Goal: Ask a question: Seek information or help from site administrators or community

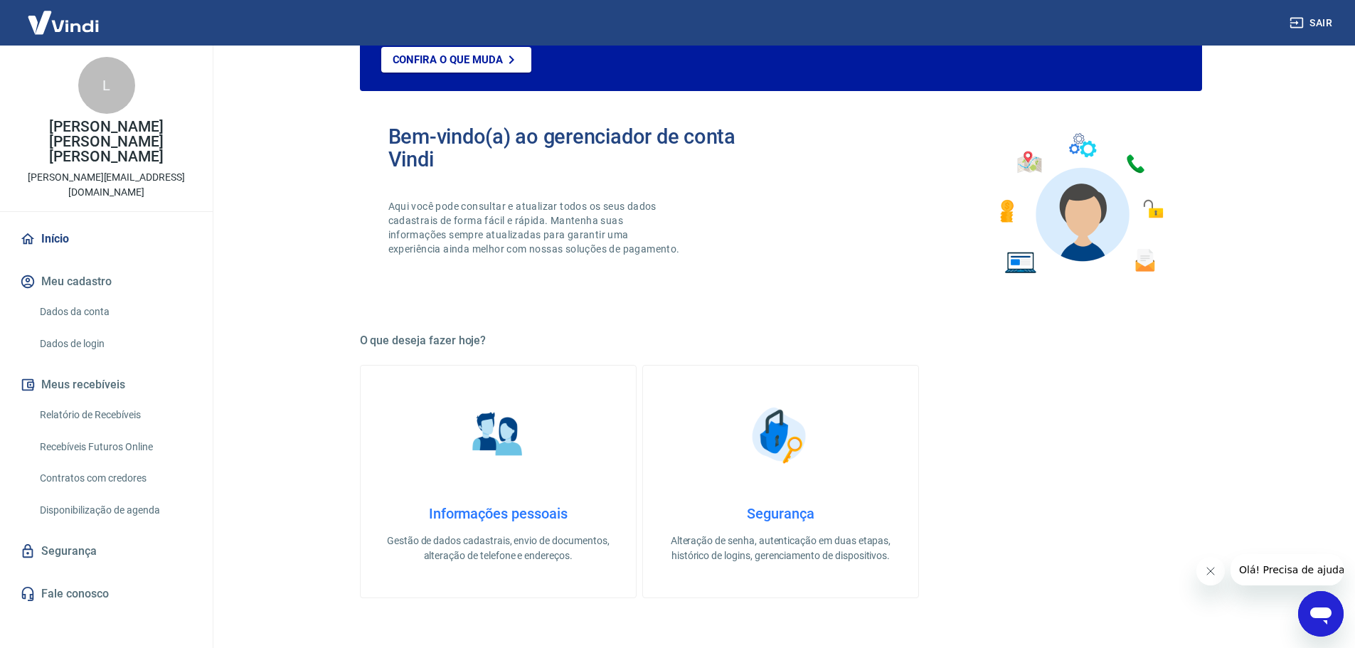
scroll to position [142, 0]
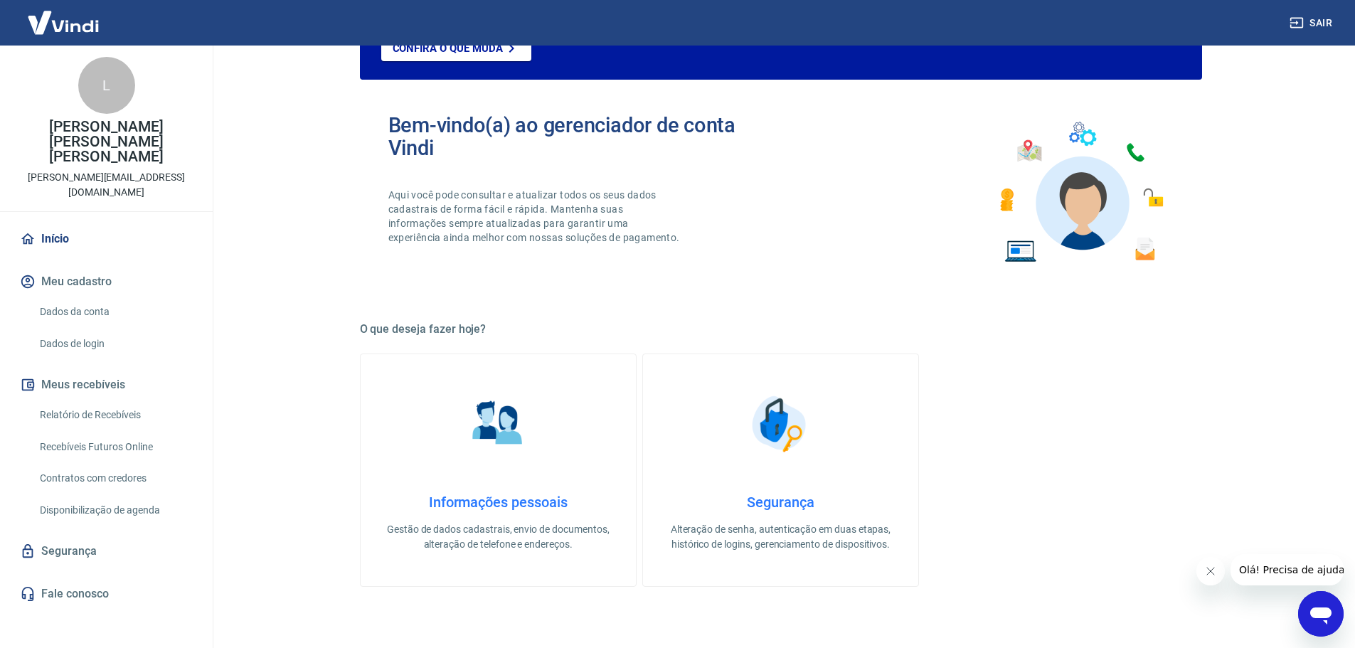
click at [68, 578] on link "Fale conosco" at bounding box center [106, 593] width 178 height 31
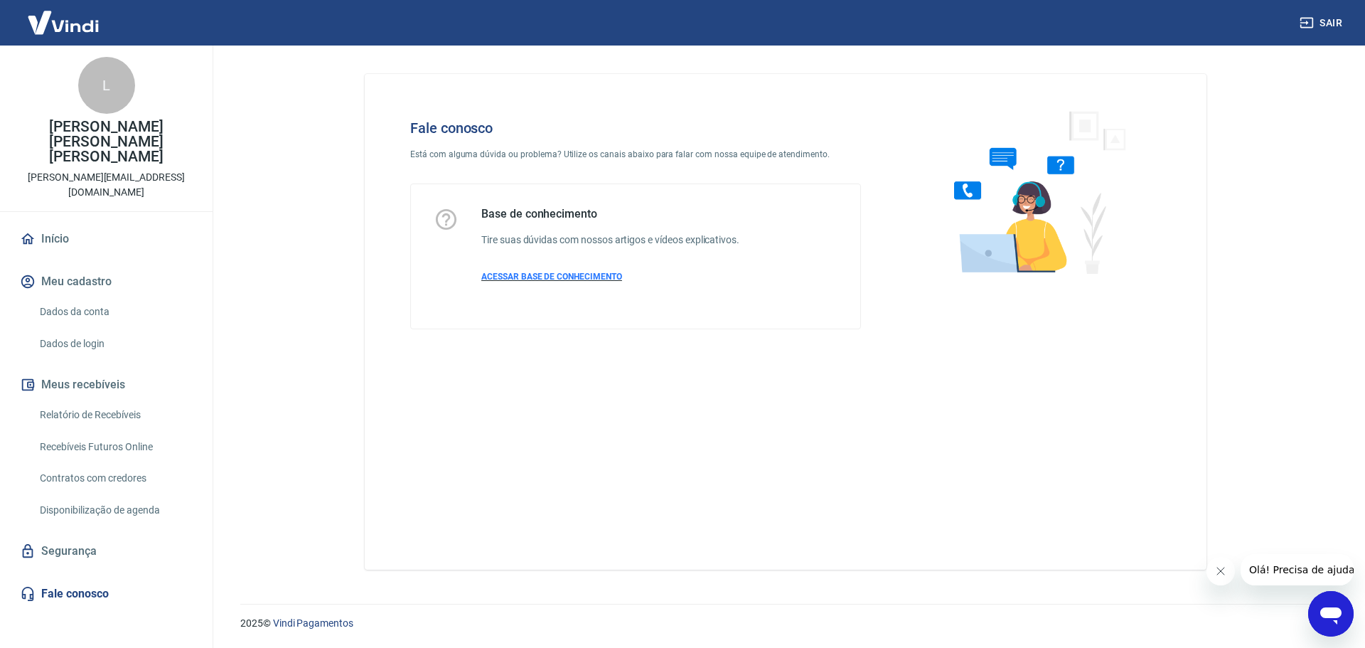
click at [514, 272] on span "ACESSAR BASE DE CONHECIMENTO" at bounding box center [551, 277] width 141 height 10
click at [63, 223] on link "Início" at bounding box center [106, 238] width 178 height 31
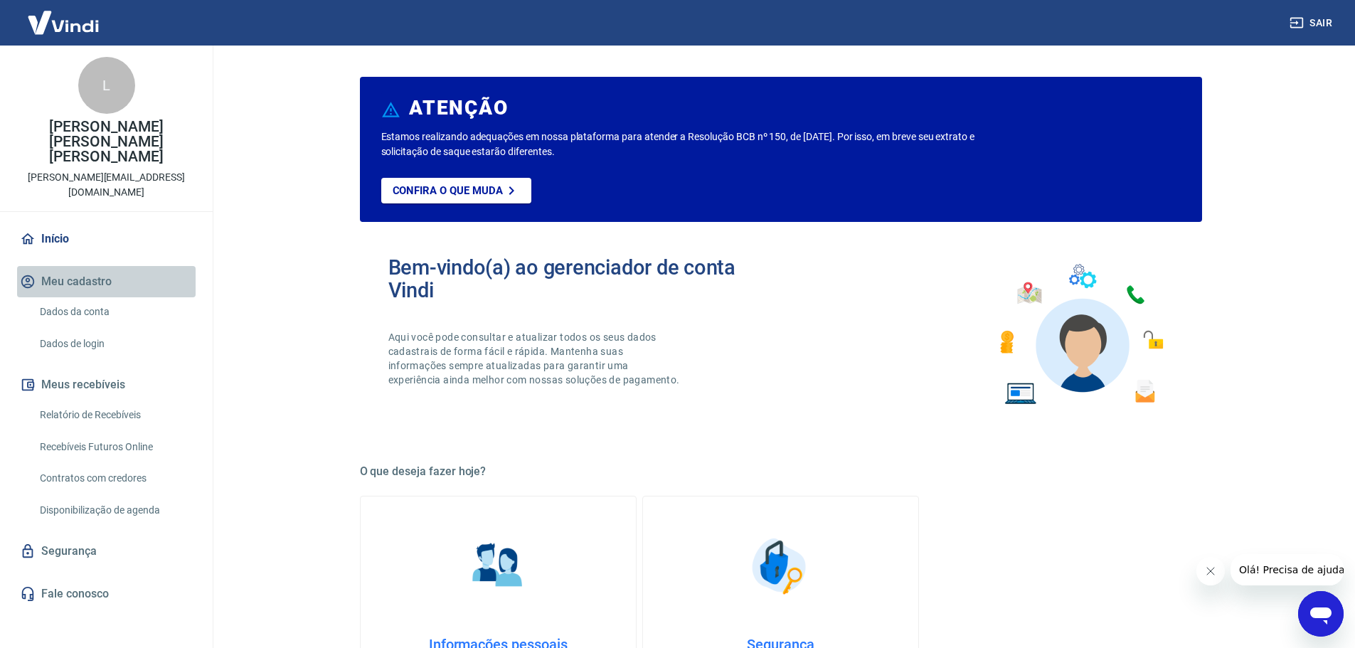
click at [63, 266] on button "Meu cadastro" at bounding box center [106, 281] width 178 height 31
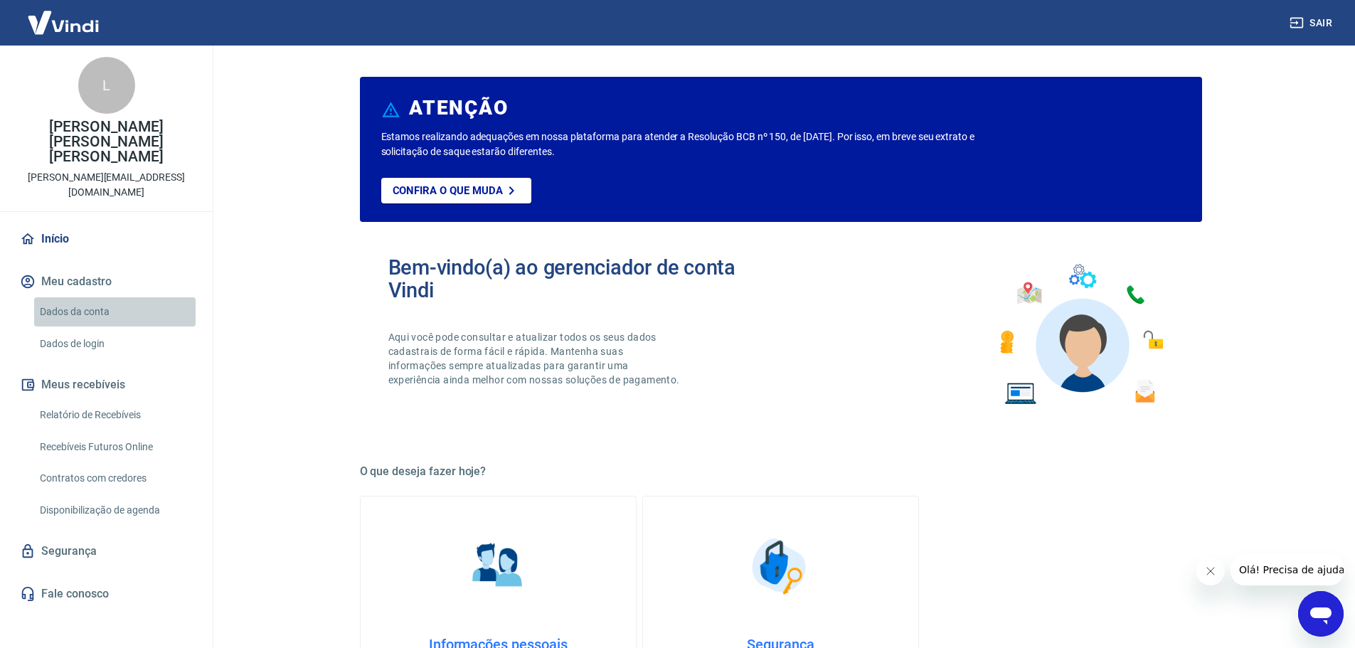
click at [70, 297] on link "Dados da conta" at bounding box center [114, 311] width 161 height 29
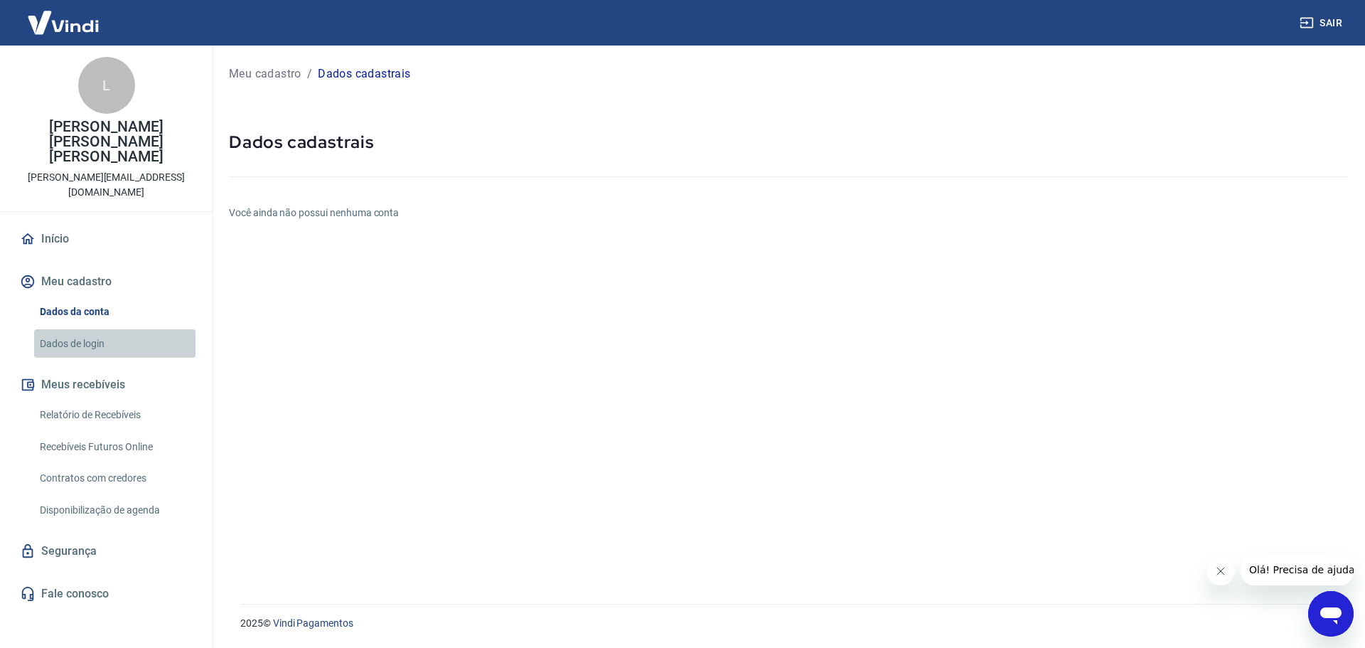
click at [68, 329] on link "Dados de login" at bounding box center [114, 343] width 161 height 29
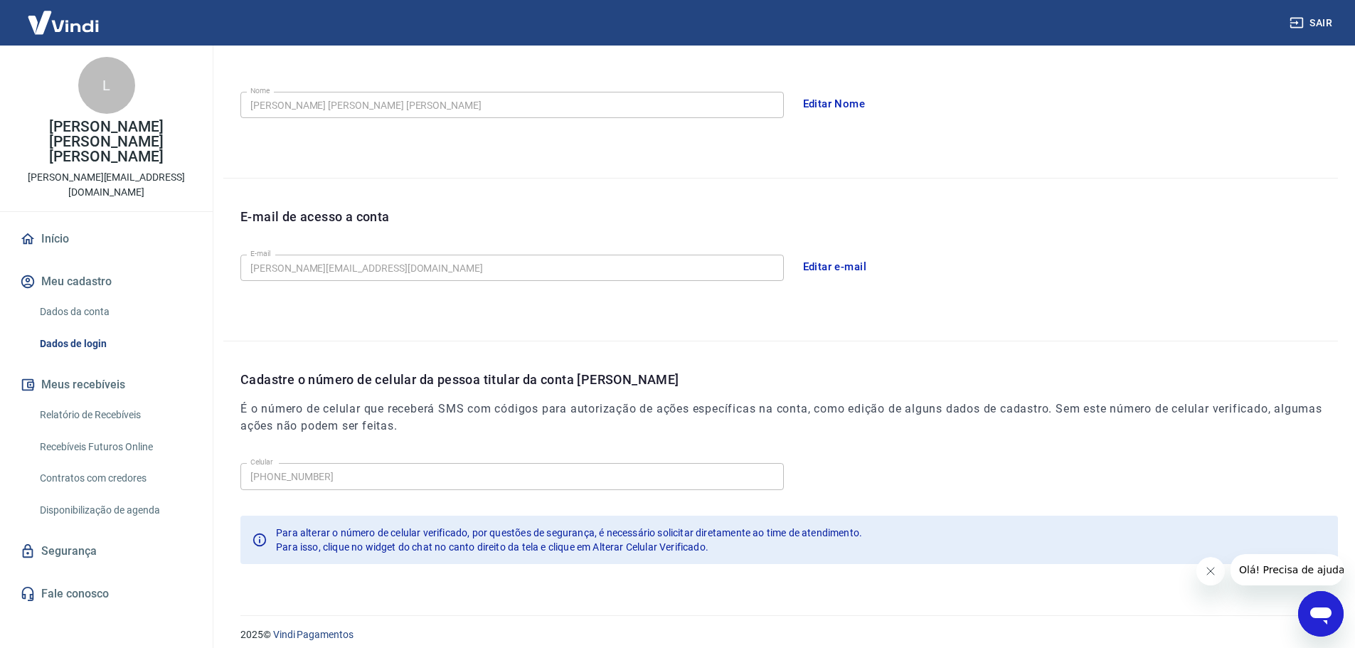
scroll to position [263, 0]
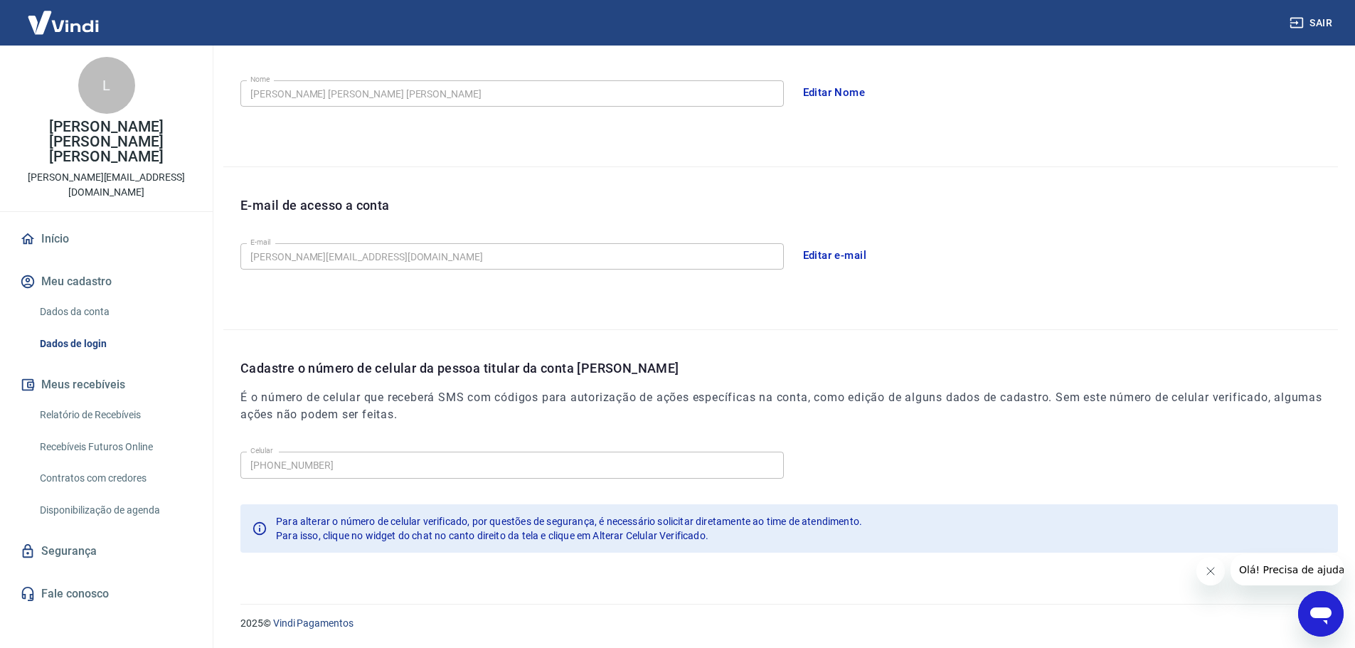
click at [109, 400] on link "Relatório de Recebíveis" at bounding box center [114, 414] width 161 height 29
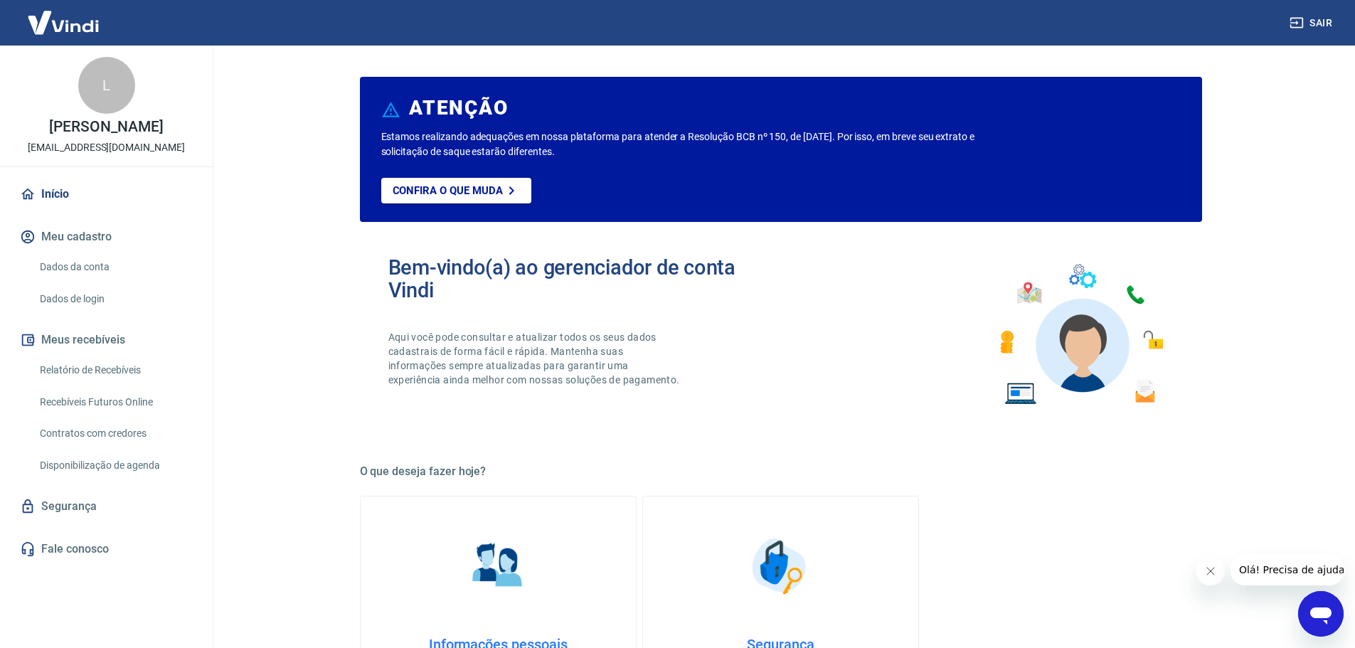
click at [1330, 22] on button "Sair" at bounding box center [1311, 23] width 51 height 26
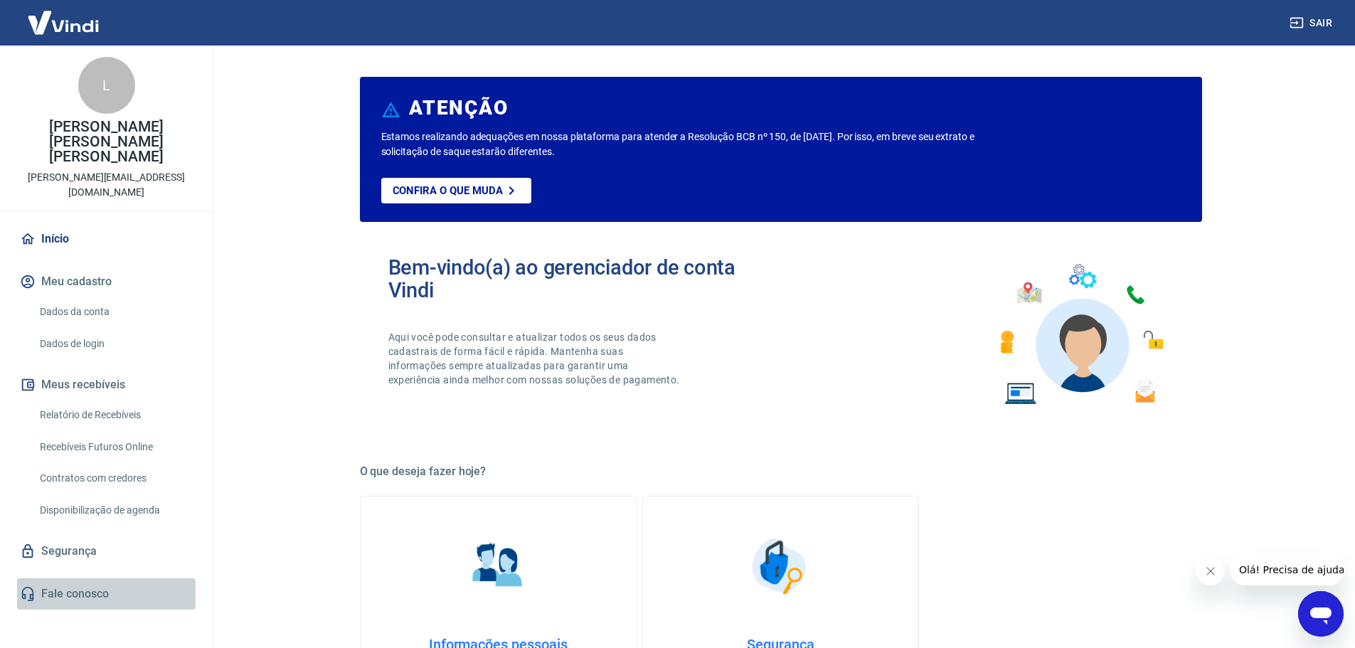
click at [78, 578] on link "Fale conosco" at bounding box center [106, 593] width 178 height 31
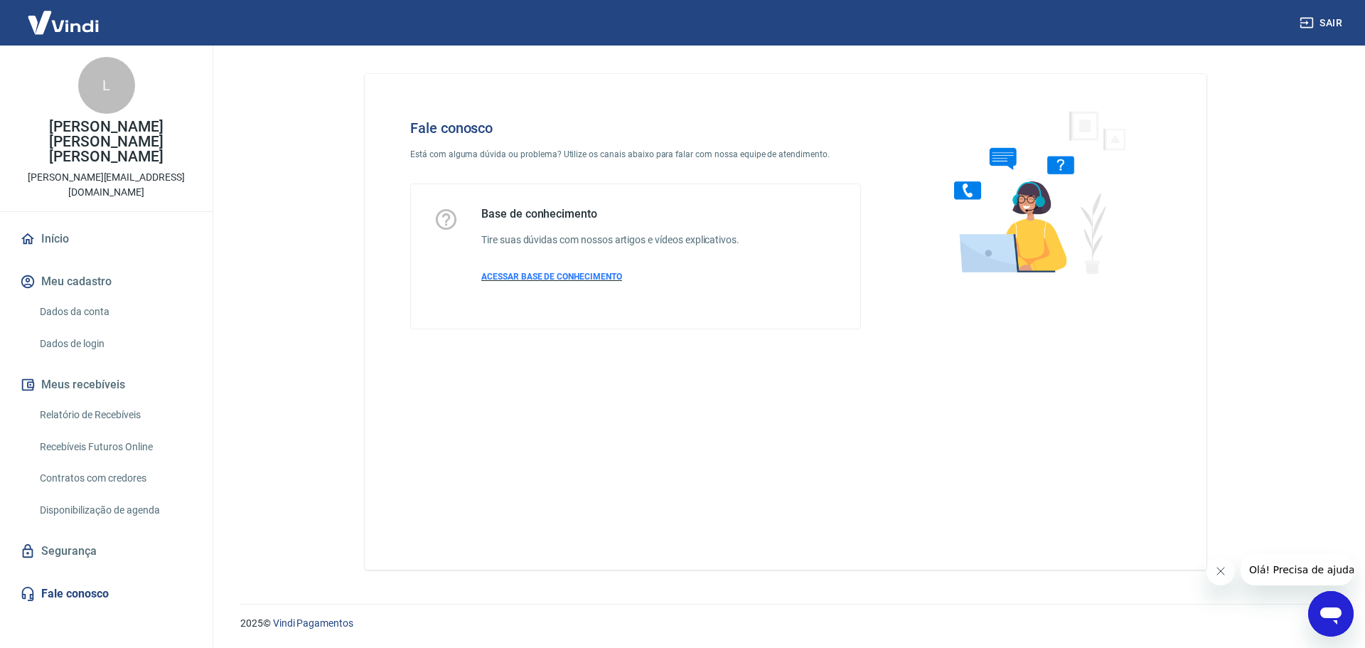
drag, startPoint x: 582, startPoint y: 289, endPoint x: 586, endPoint y: 280, distance: 9.5
click at [582, 288] on div "Base de conhecimento Tire suas dúvidas com nossos artigos e vídeos explicativos…" at bounding box center [610, 256] width 258 height 99
click at [586, 279] on span "ACESSAR BASE DE CONHECIMENTO" at bounding box center [551, 277] width 141 height 10
click at [75, 535] on link "Segurança" at bounding box center [106, 550] width 178 height 31
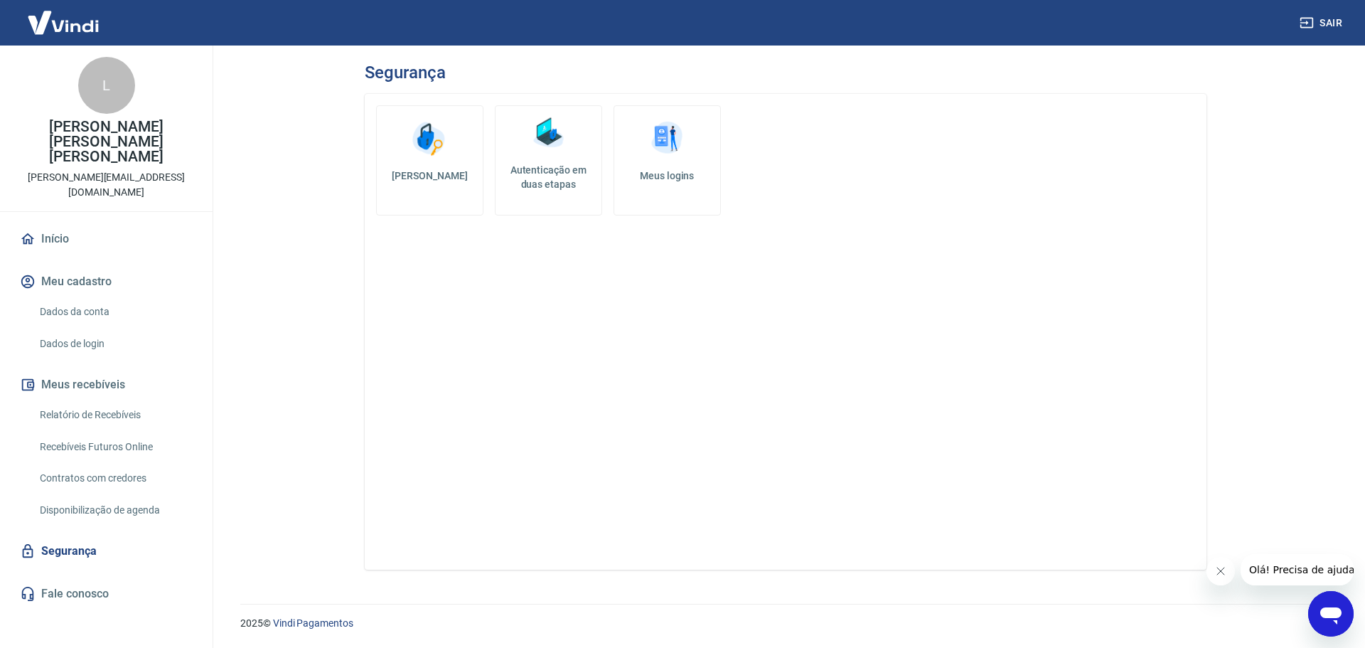
click at [651, 143] on img at bounding box center [667, 138] width 43 height 43
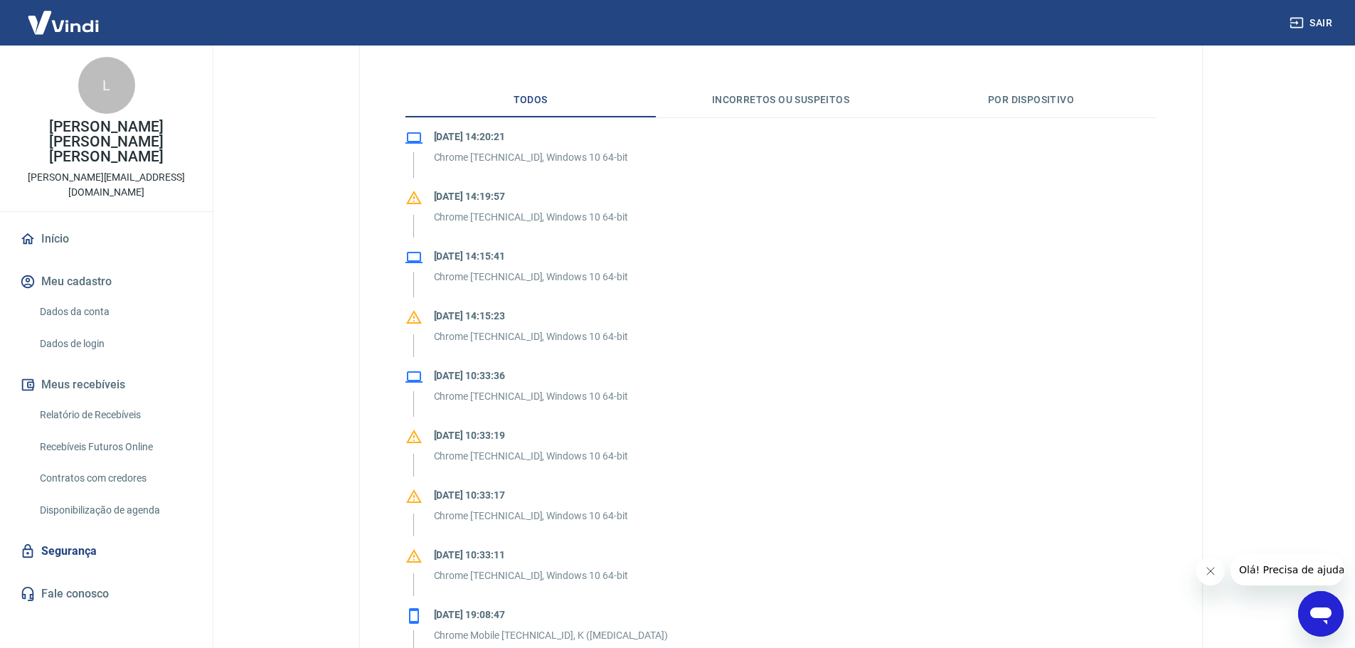
scroll to position [280, 0]
click at [69, 578] on link "Fale conosco" at bounding box center [106, 593] width 178 height 31
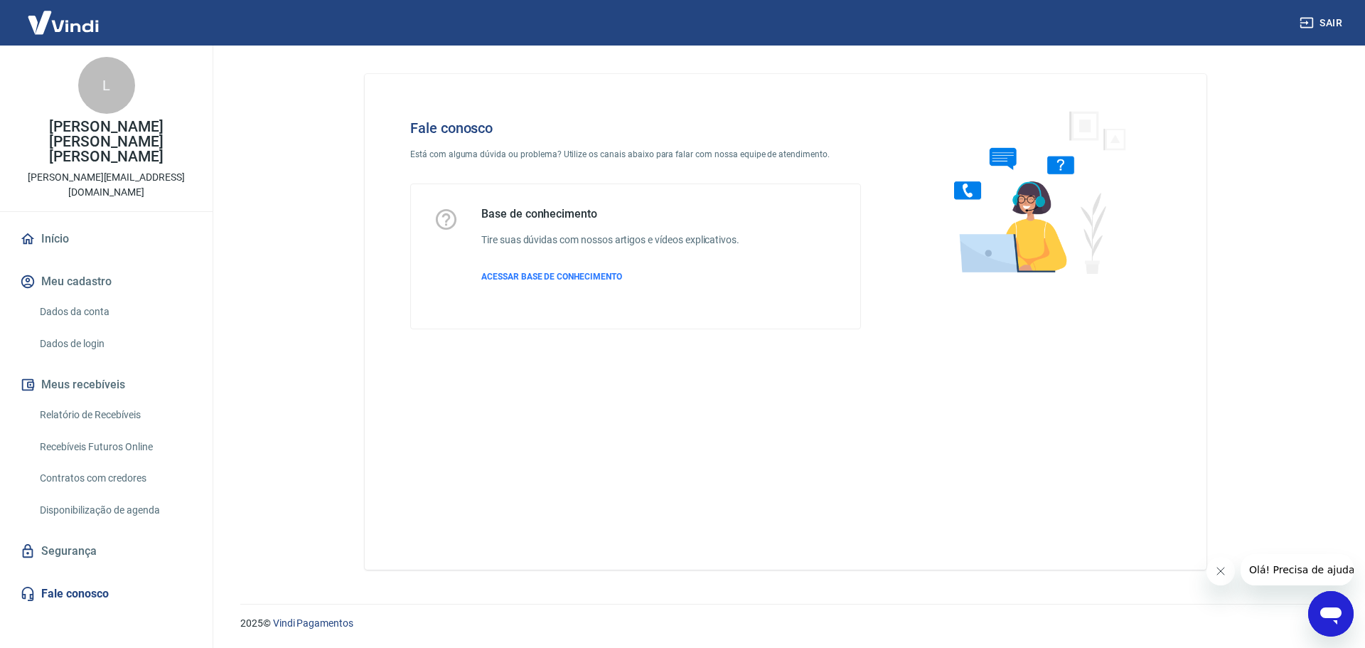
click at [67, 223] on link "Início" at bounding box center [106, 238] width 178 height 31
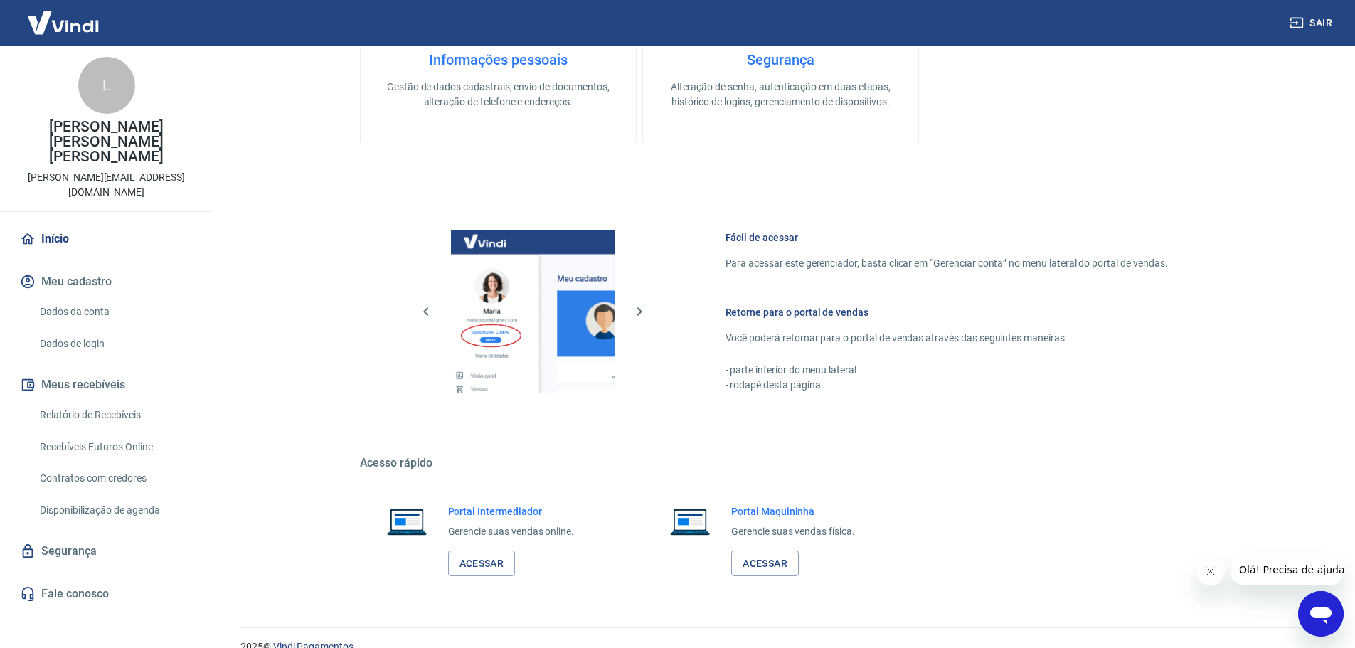
scroll to position [608, 0]
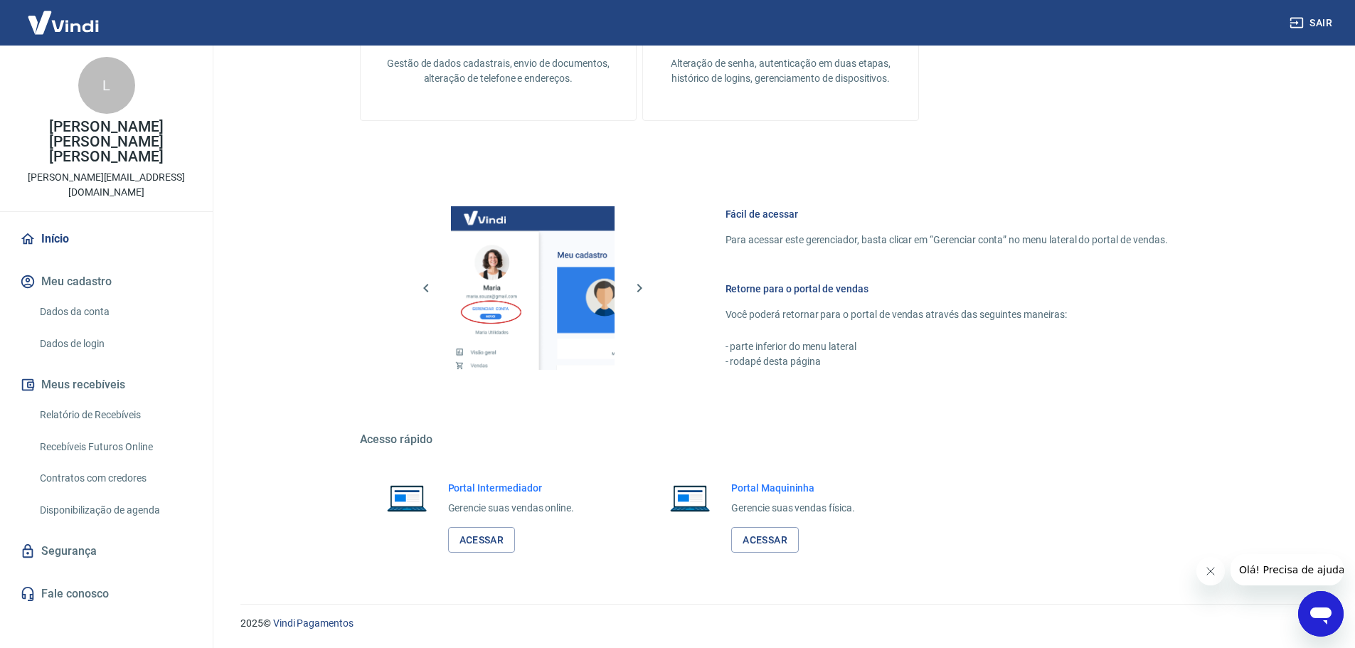
click at [1324, 605] on icon "Abrir janela de mensagens" at bounding box center [1321, 614] width 26 height 26
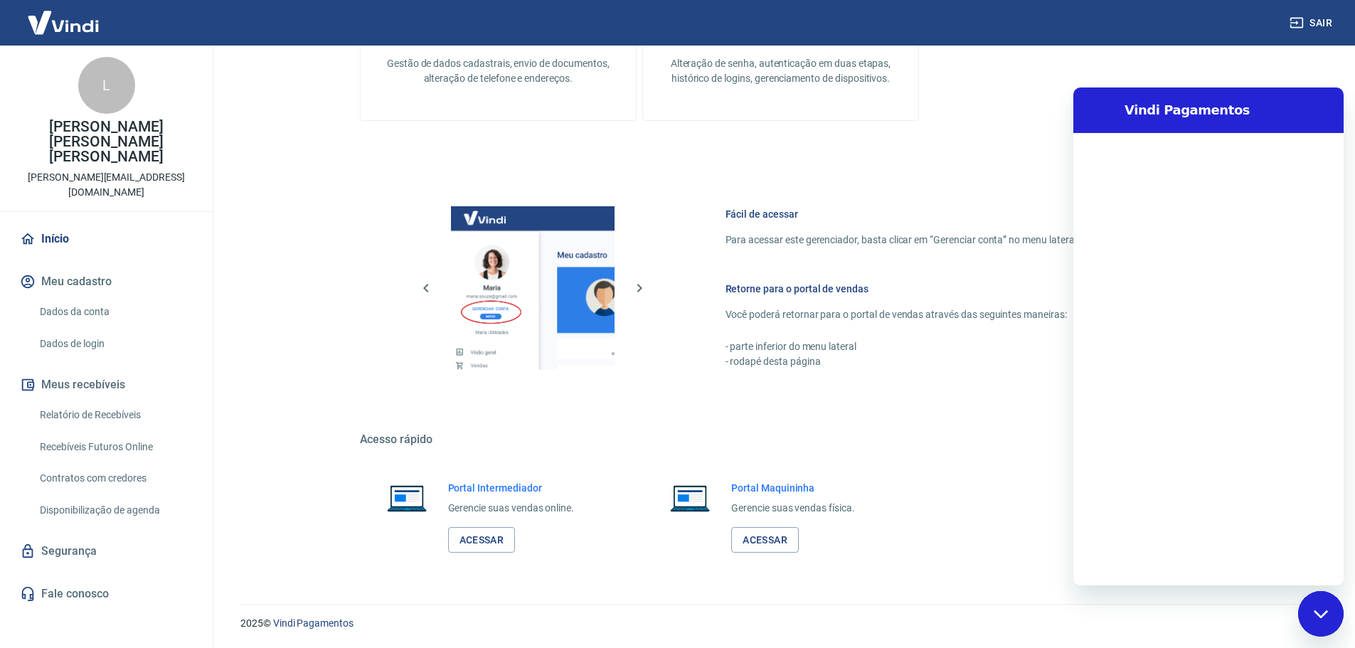
scroll to position [0, 0]
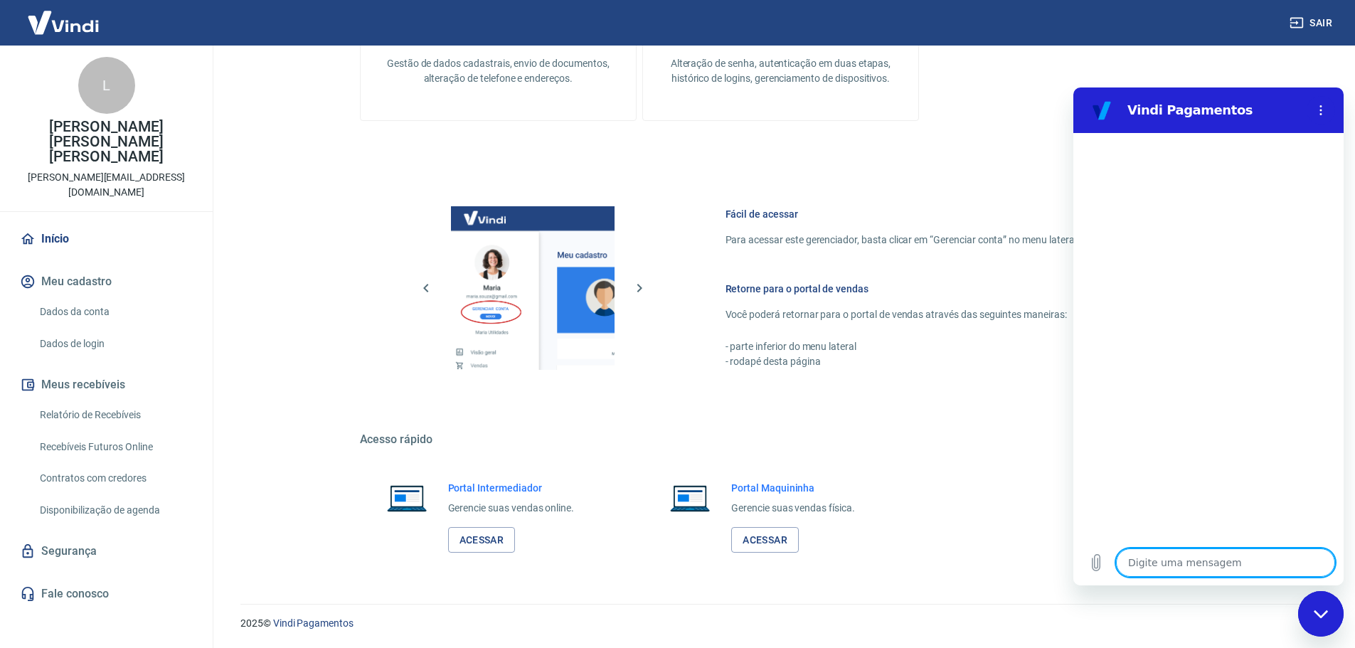
click at [61, 578] on link "Fale conosco" at bounding box center [106, 593] width 178 height 31
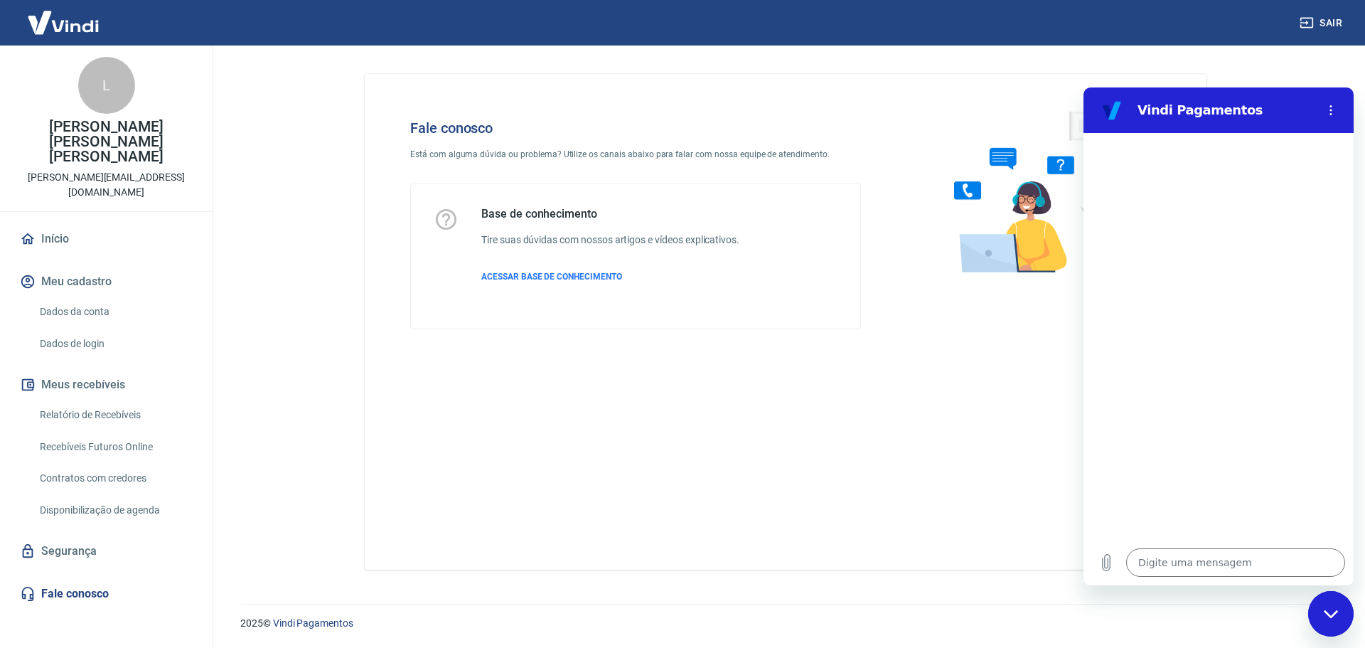
click at [771, 455] on div "Fale conosco Está com alguma dúvida ou problema? Utilize os canais abaixo para …" at bounding box center [786, 322] width 842 height 496
click at [1022, 210] on img at bounding box center [1034, 192] width 216 height 190
click at [1325, 626] on div "Fechar janela de mensagens" at bounding box center [1331, 613] width 43 height 43
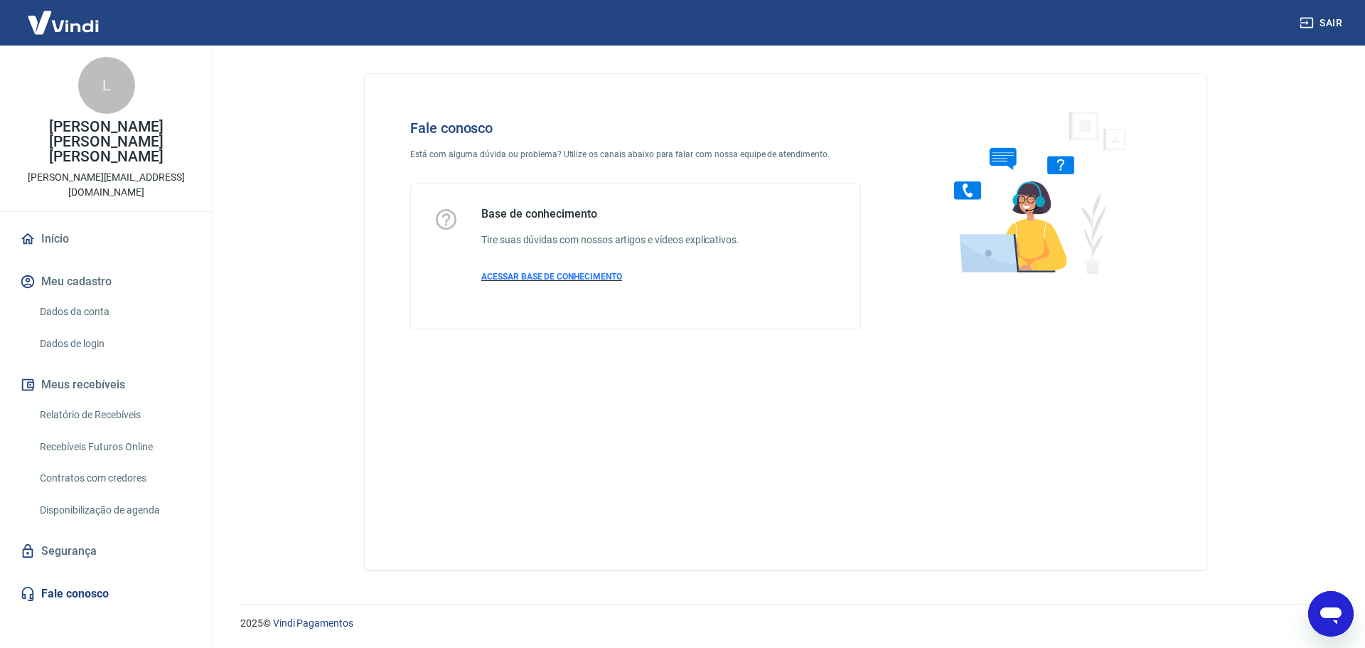
click at [560, 277] on span "ACESSAR BASE DE CONHECIMENTO" at bounding box center [551, 277] width 141 height 10
click at [69, 223] on link "Início" at bounding box center [106, 238] width 178 height 31
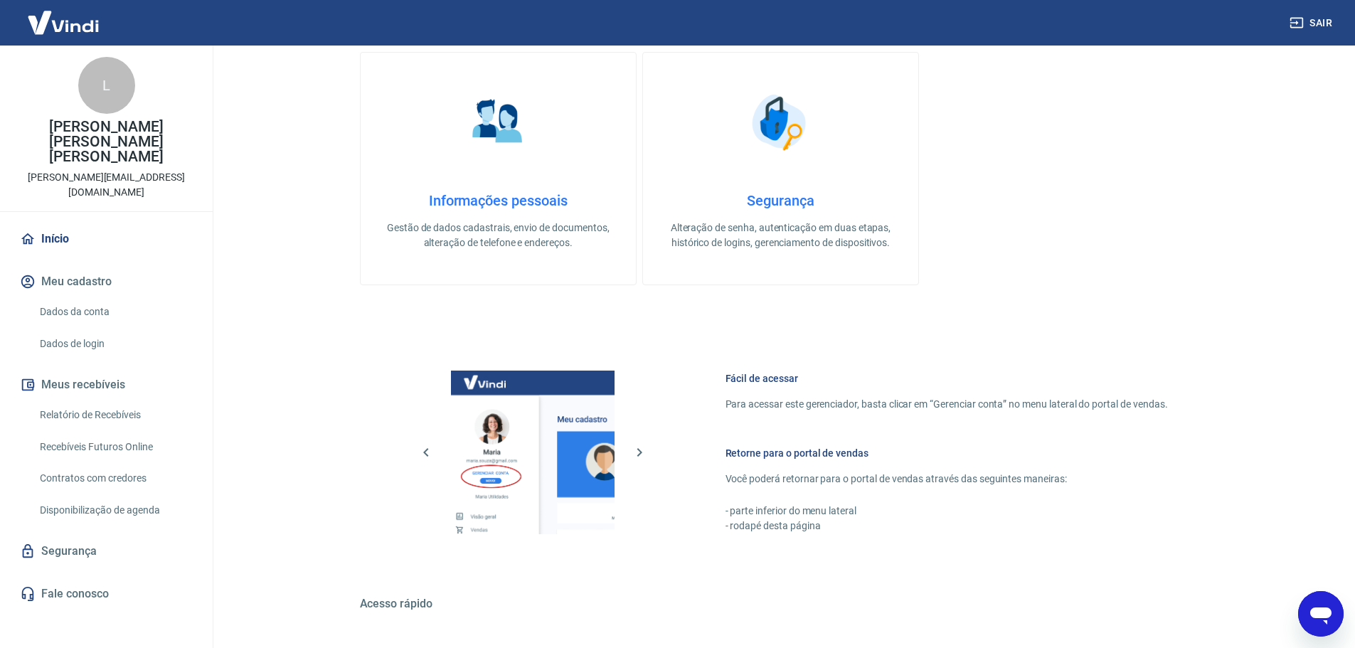
scroll to position [608, 0]
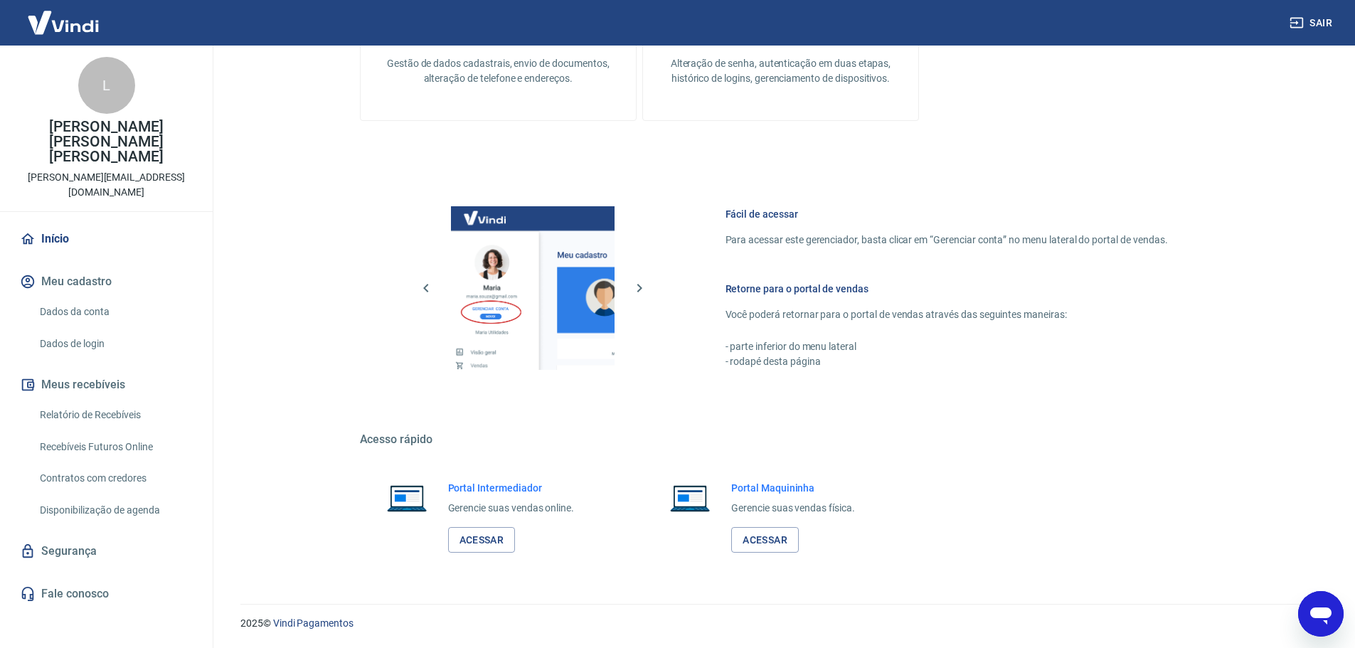
click at [1313, 618] on icon "Abrir janela de mensagens" at bounding box center [1321, 614] width 26 height 26
type textarea "x"
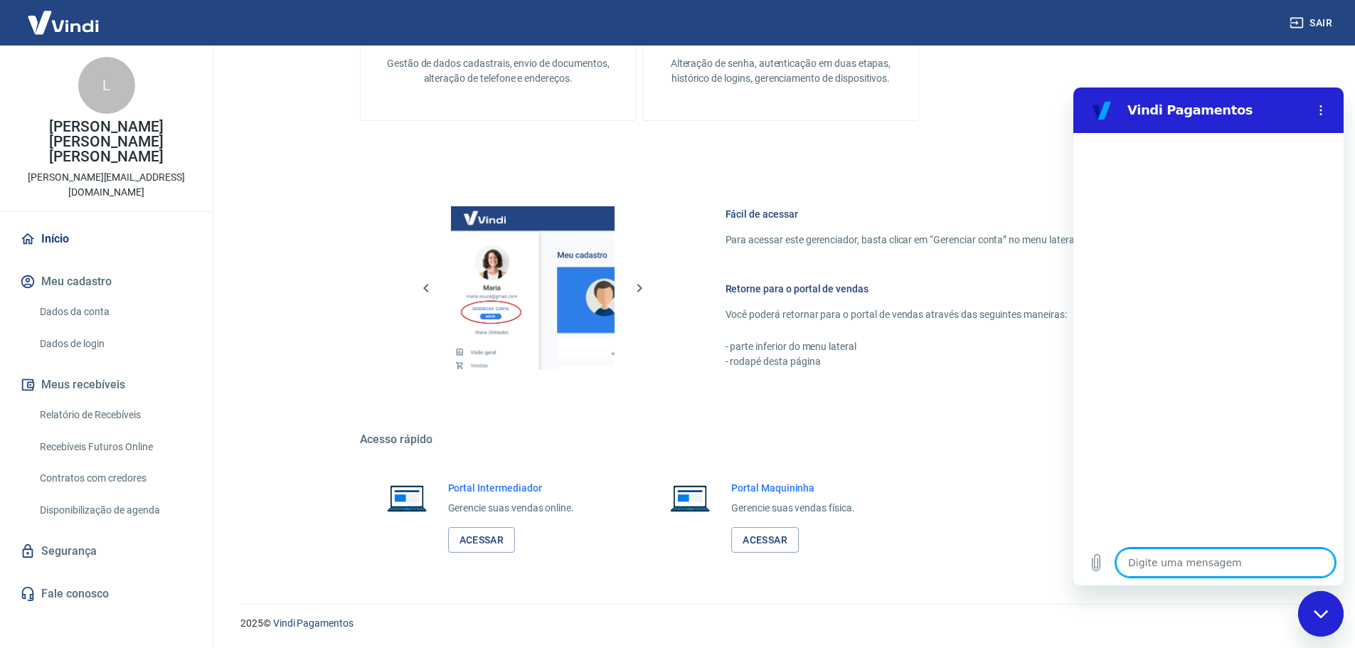
type textarea "q"
type textarea "x"
type textarea "qu"
type textarea "x"
type textarea "q"
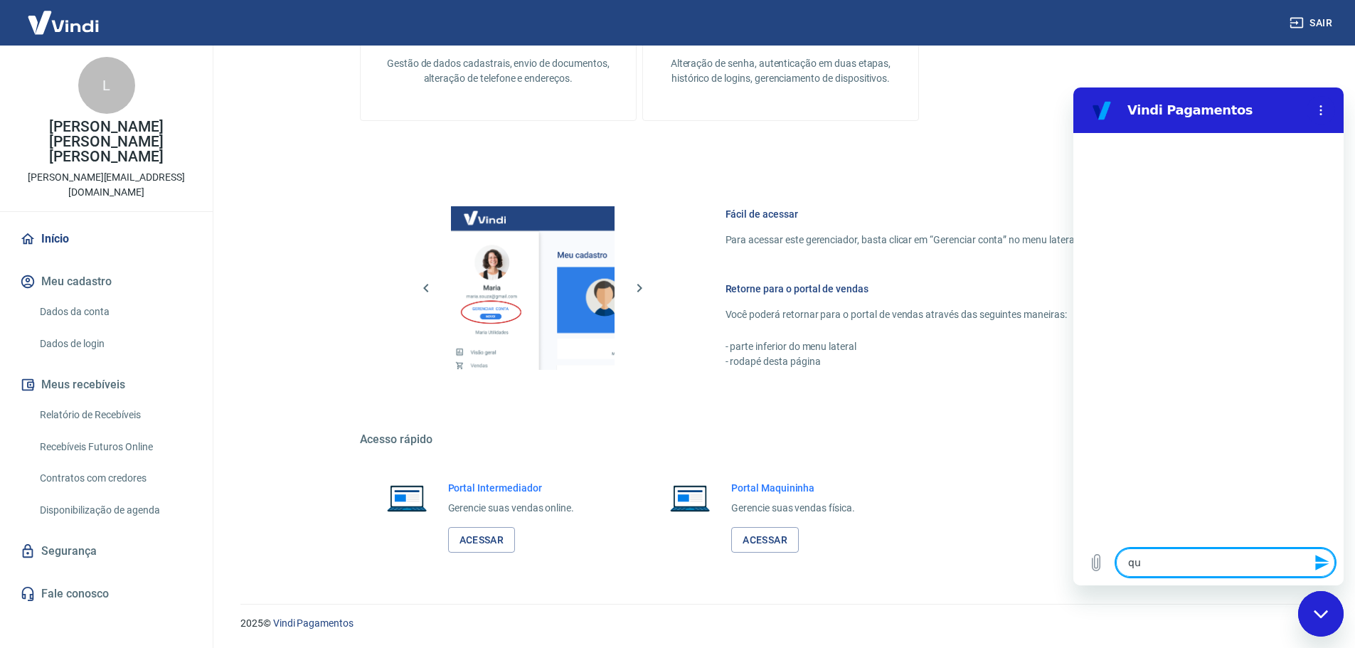
type textarea "x"
type textarea "c"
type textarea "x"
type textarea "ca"
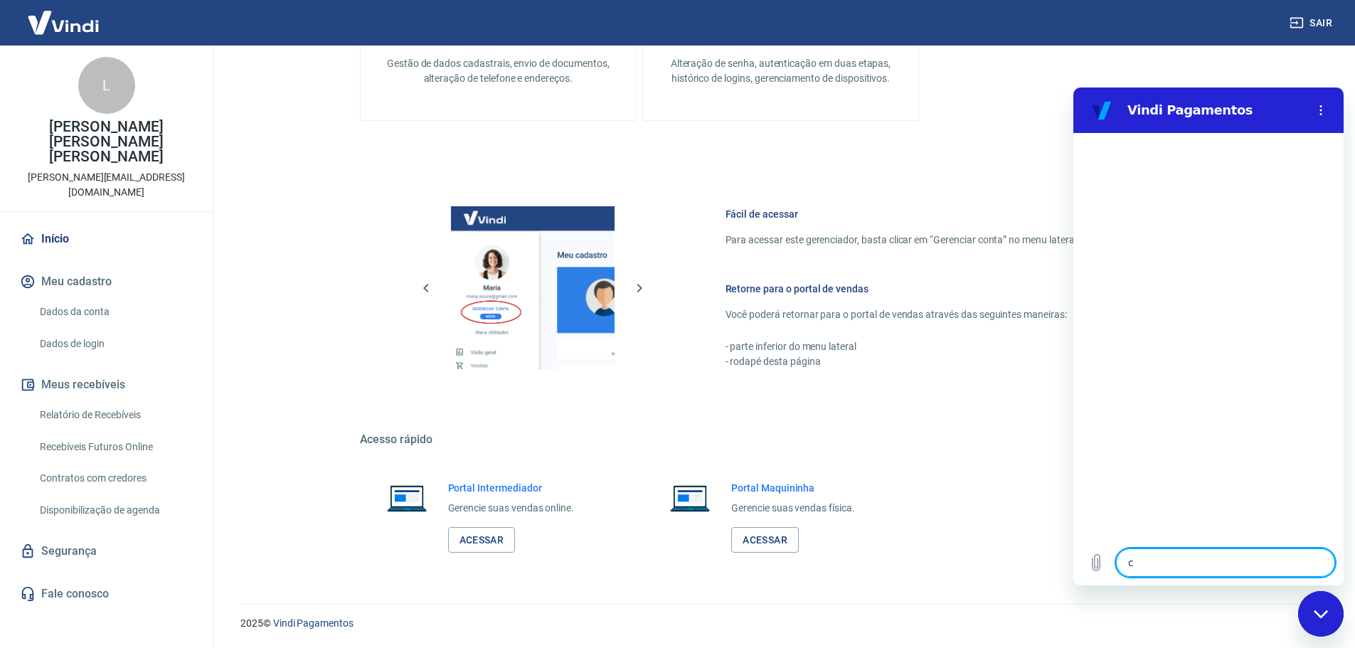
type textarea "x"
type textarea "cam"
type textarea "x"
type textarea "cama"
type textarea "x"
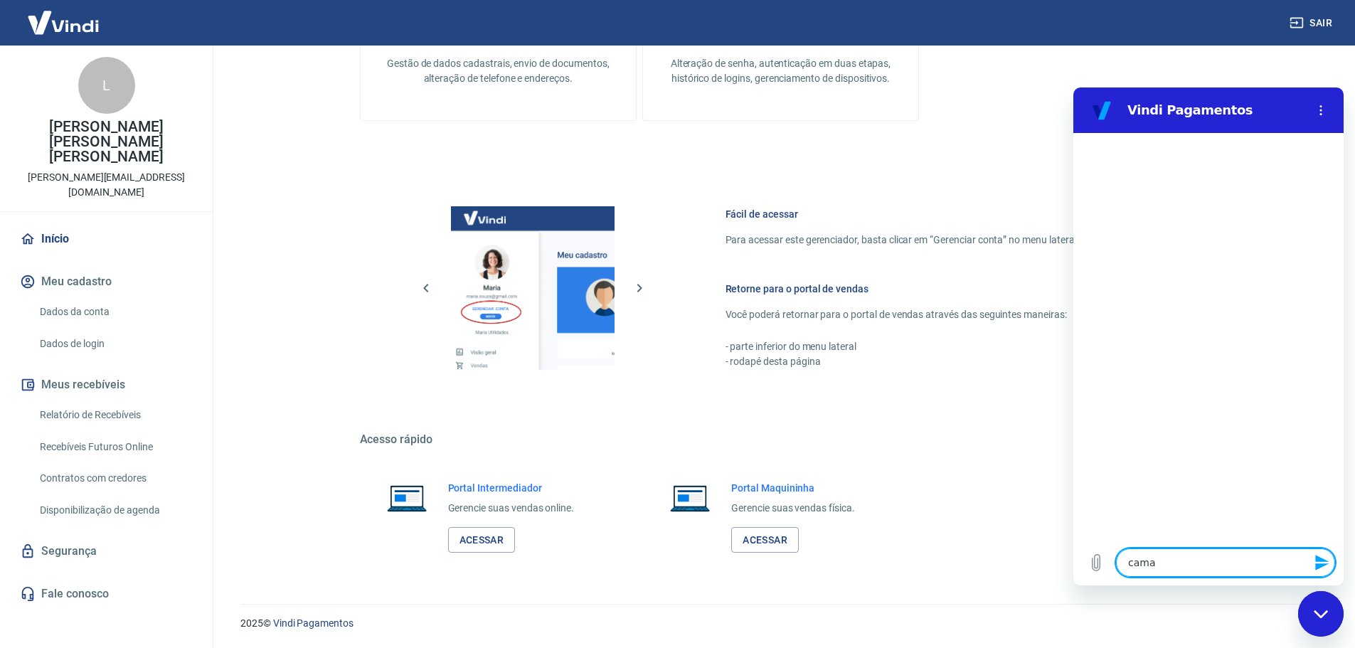
type textarea "caman"
type textarea "x"
type textarea "camana"
type textarea "x"
type textarea "camanah"
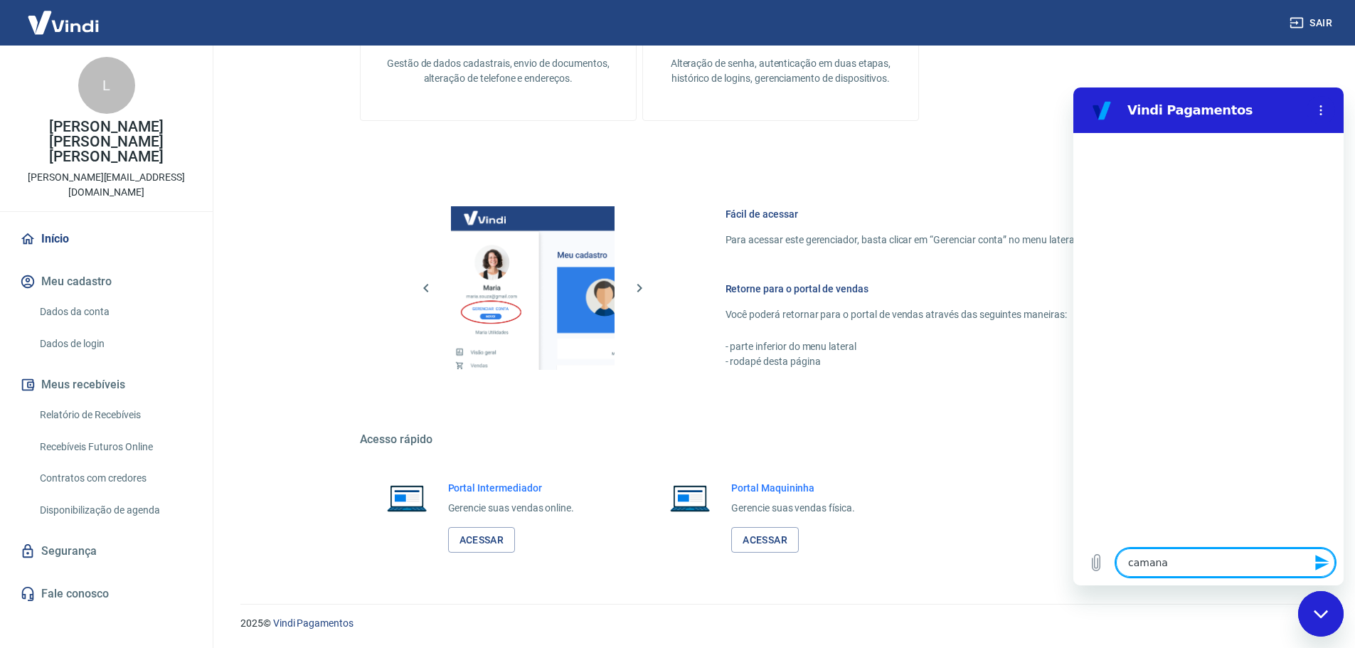
type textarea "x"
type textarea "camanah"
type textarea "x"
type textarea "camanah"
type textarea "x"
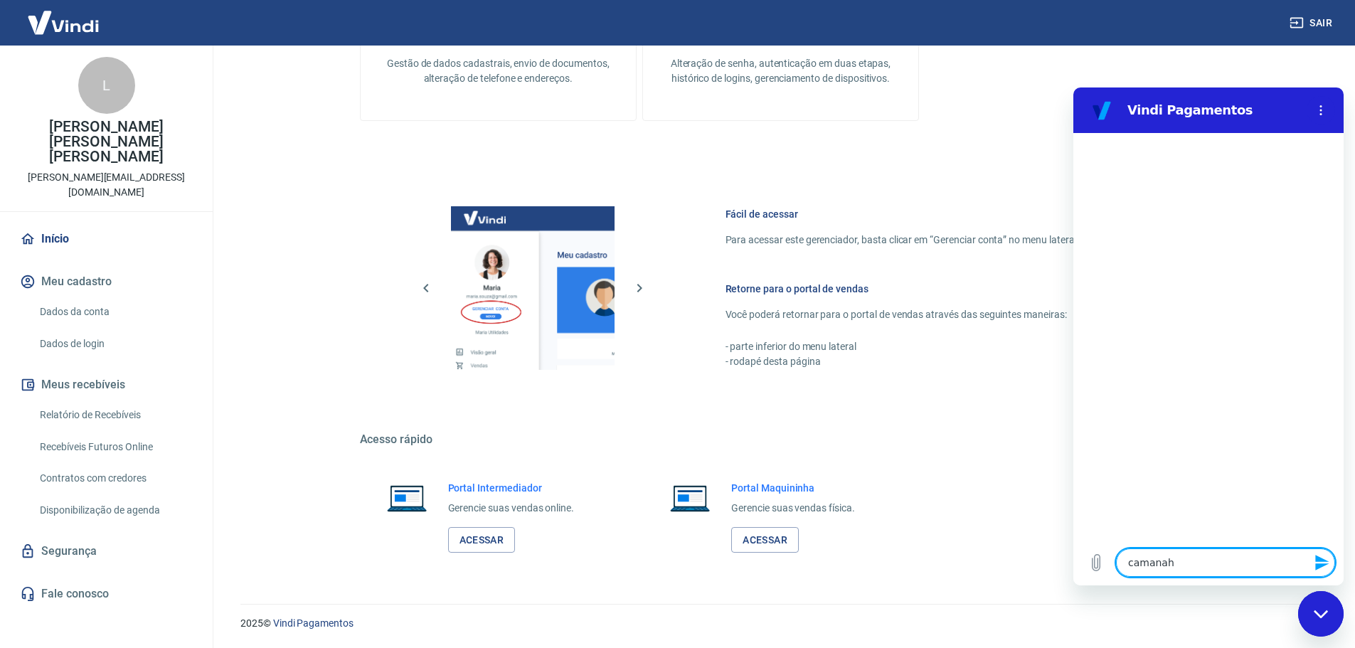
type textarea "camana"
type textarea "x"
type textarea "caman"
type textarea "x"
type textarea "cama"
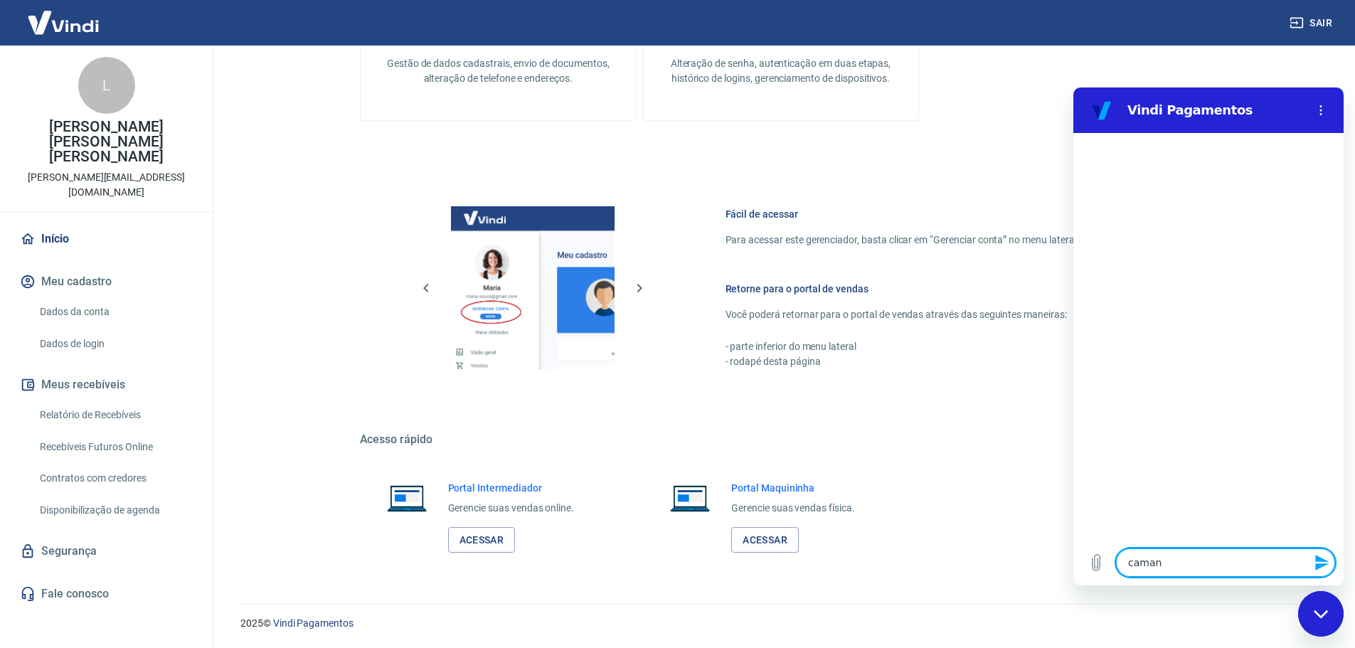
type textarea "x"
type textarea "cam"
type textarea "x"
type textarea "ca"
type textarea "x"
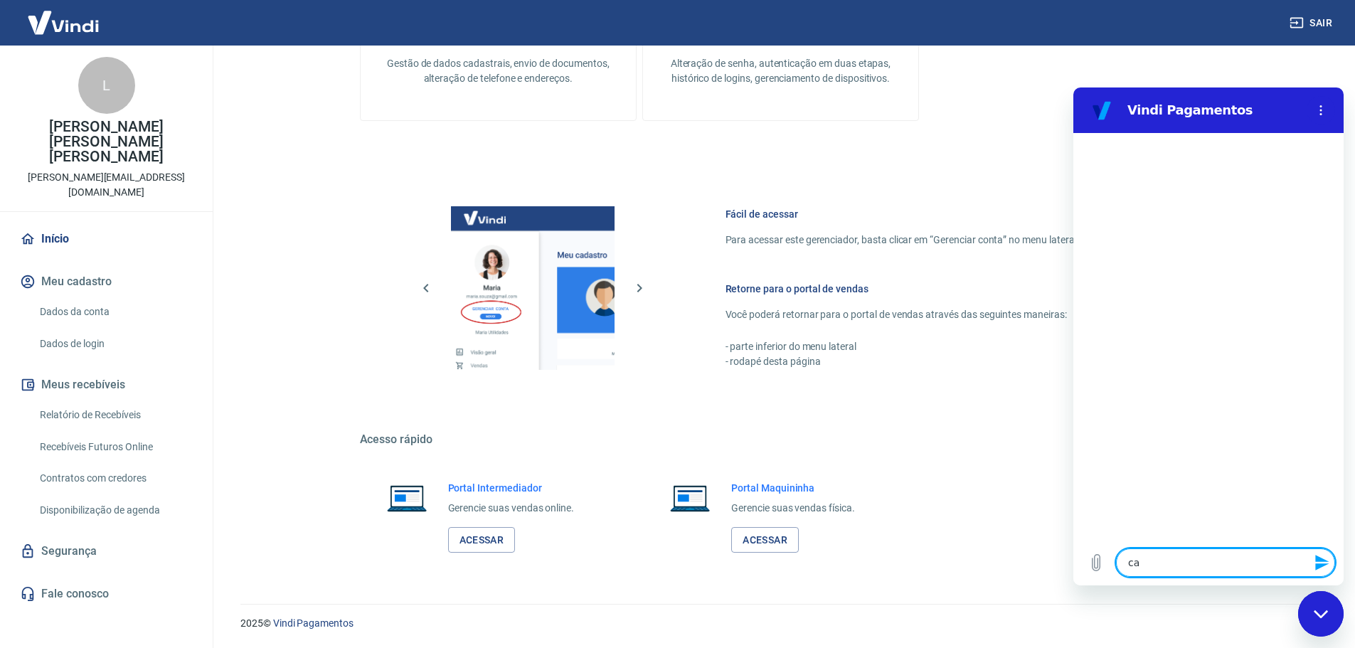
type textarea "c"
type textarea "x"
type textarea "c"
type textarea "x"
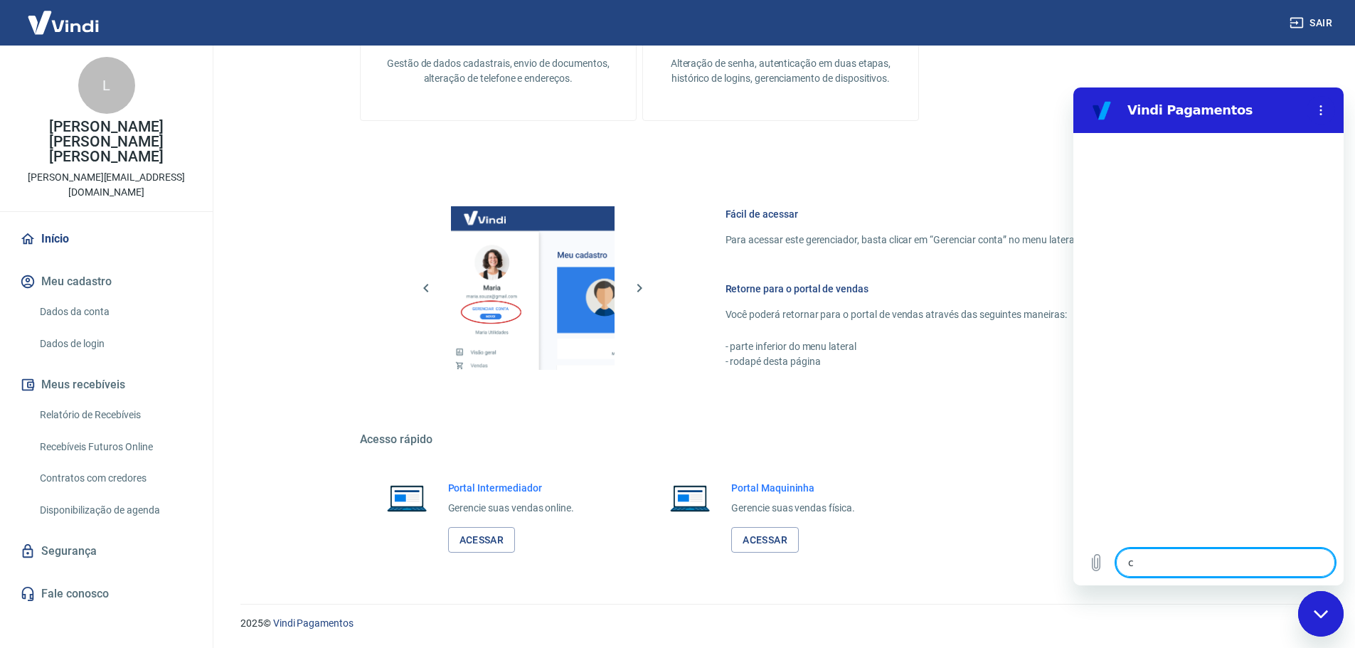
type textarea "ch"
type textarea "x"
type textarea "cha"
type textarea "x"
type textarea "cham"
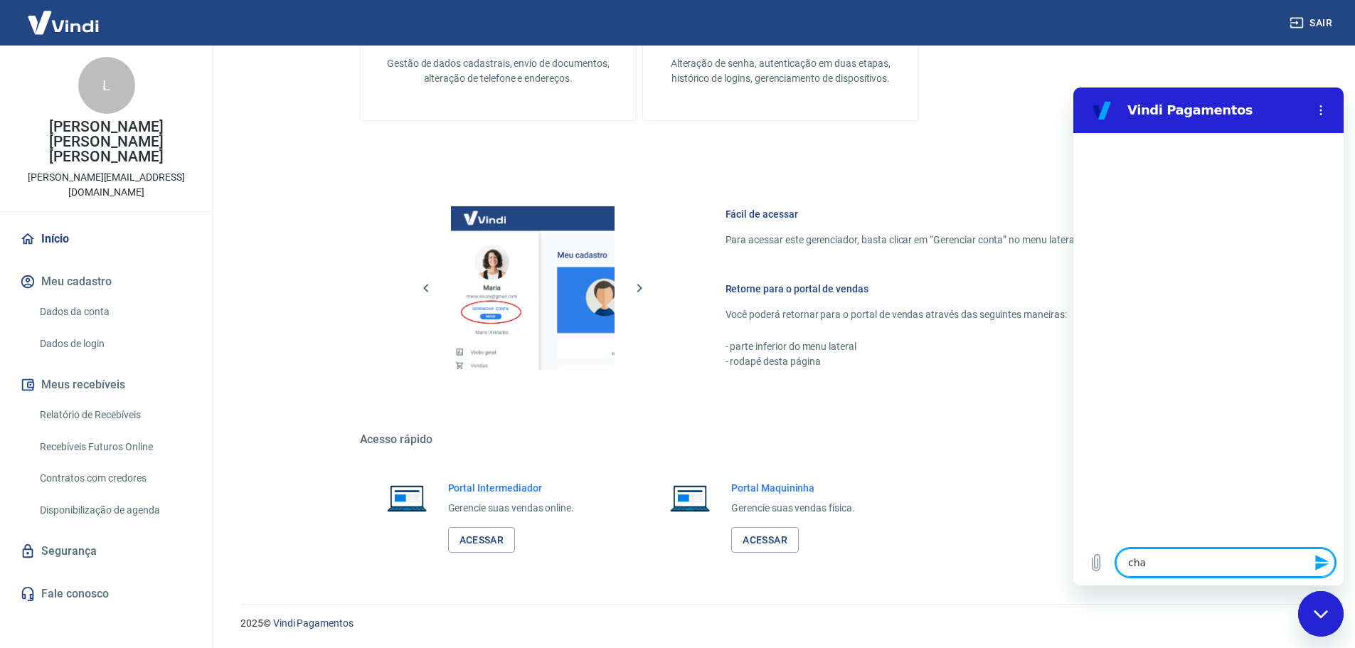
type textarea "x"
type textarea "chama"
type textarea "x"
type textarea "chamad"
type textarea "x"
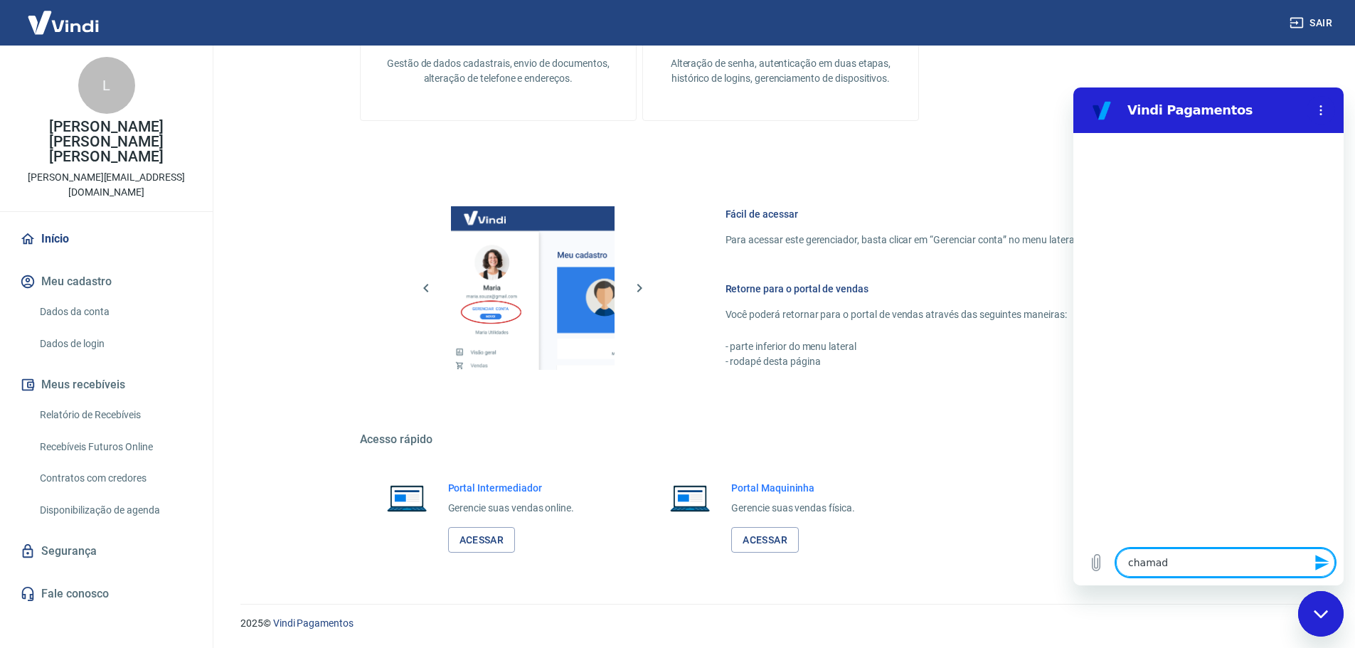
type textarea "chamado"
type textarea "x"
type textarea "chamado"
type textarea "x"
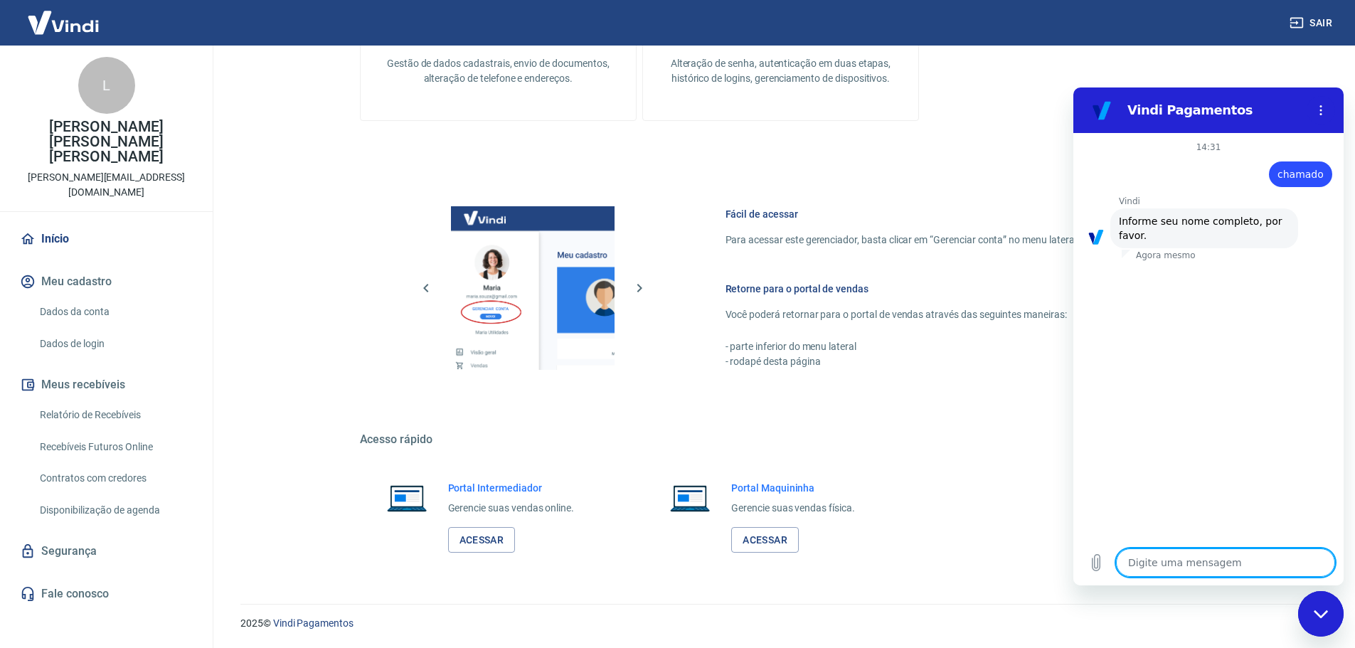
type textarea "l"
type textarea "x"
type textarea "lu"
type textarea "x"
type textarea "lui"
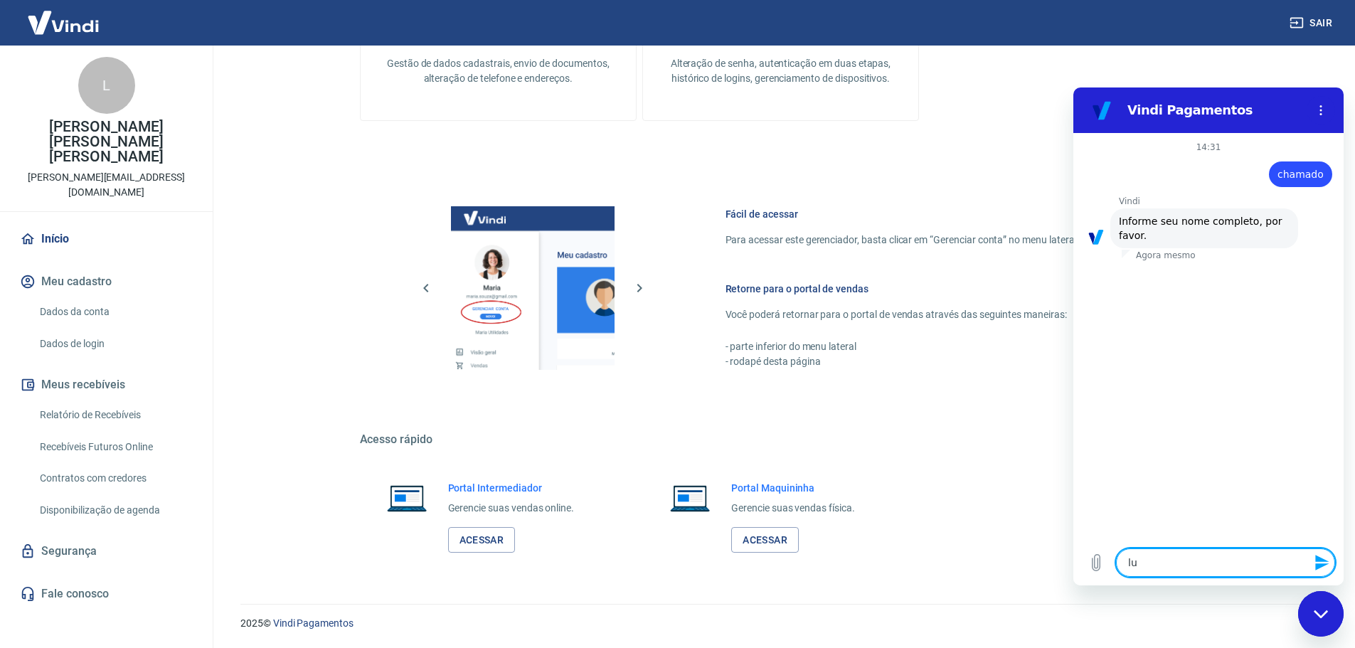
type textarea "x"
type textarea "[PERSON_NAME]"
type textarea "x"
click at [1318, 112] on icon "Menu de opções" at bounding box center [1320, 110] width 11 height 11
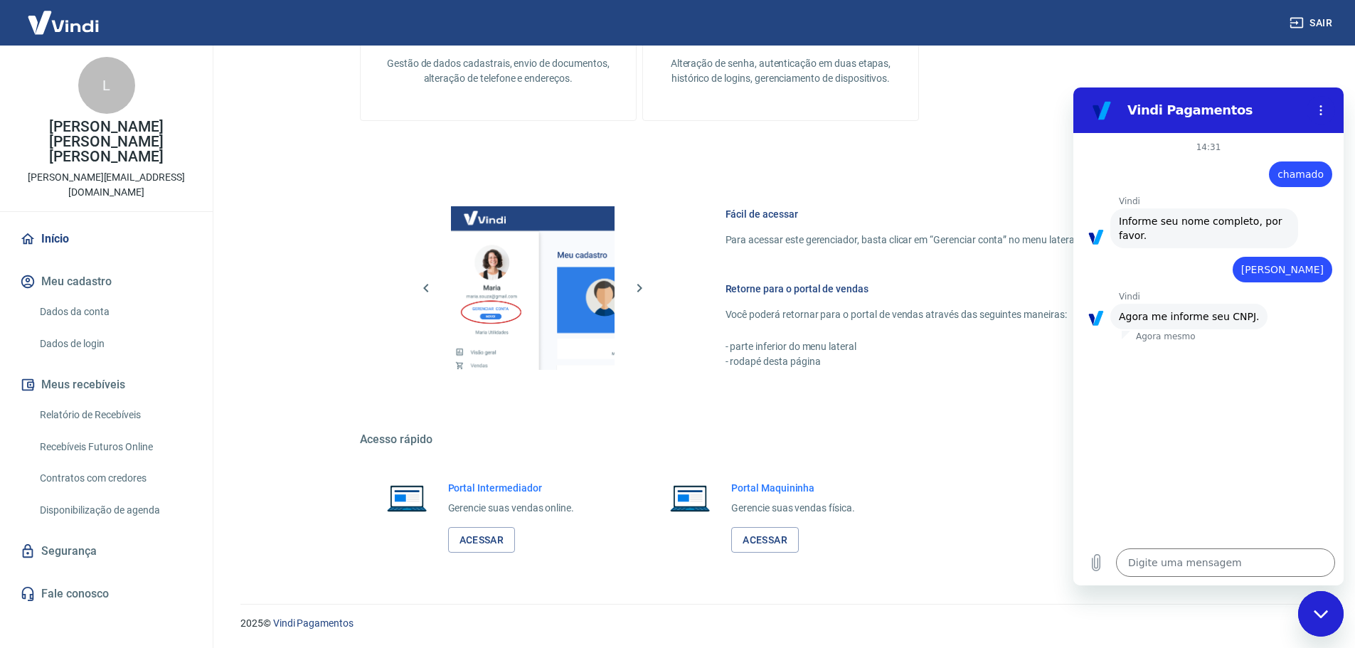
click at [1296, 602] on div "2025 © Vindi Pagamentos" at bounding box center [780, 617] width 1114 height 61
click at [1314, 608] on div "Fechar janela de mensagens" at bounding box center [1320, 613] width 43 height 43
type textarea "x"
